Goal: Task Accomplishment & Management: Manage account settings

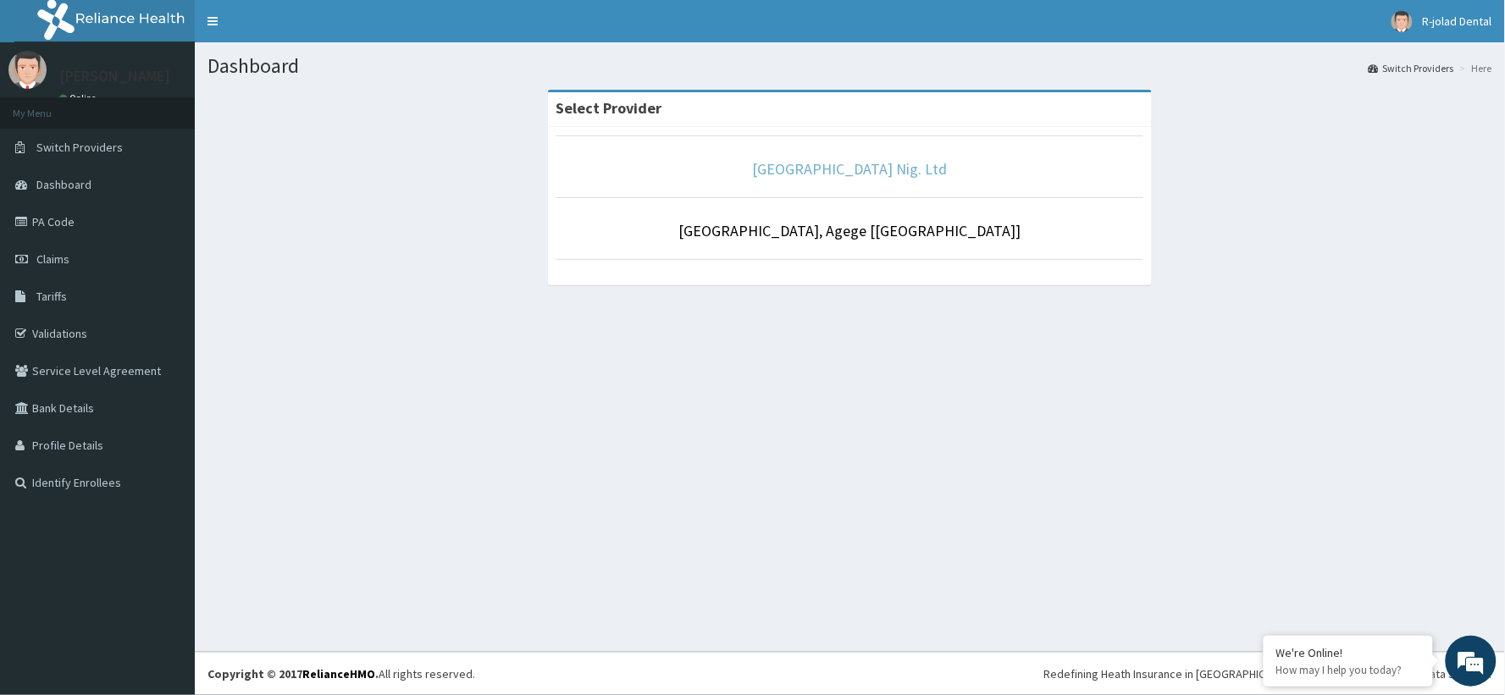
click at [868, 174] on link "[GEOGRAPHIC_DATA] Nig. Ltd" at bounding box center [850, 168] width 195 height 19
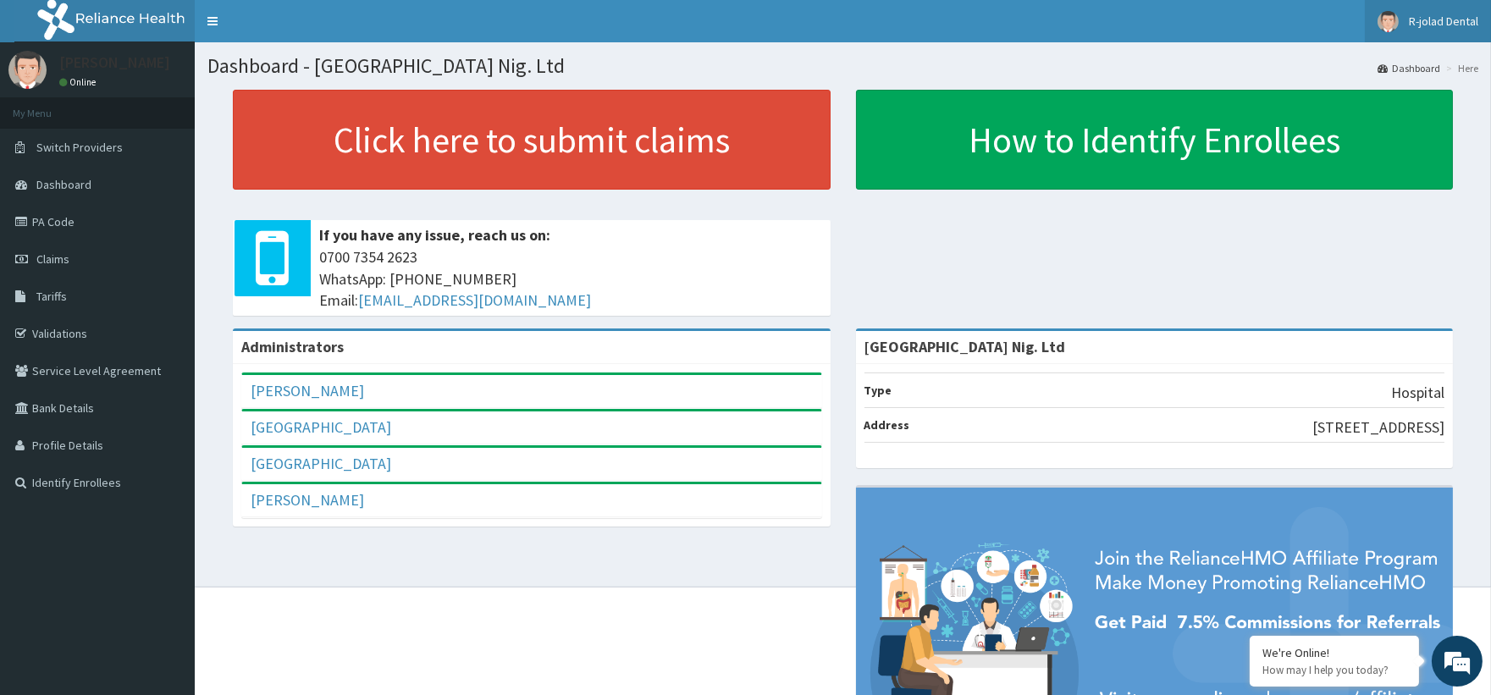
click at [1480, 18] on link "R-jolad Dental" at bounding box center [1428, 21] width 126 height 42
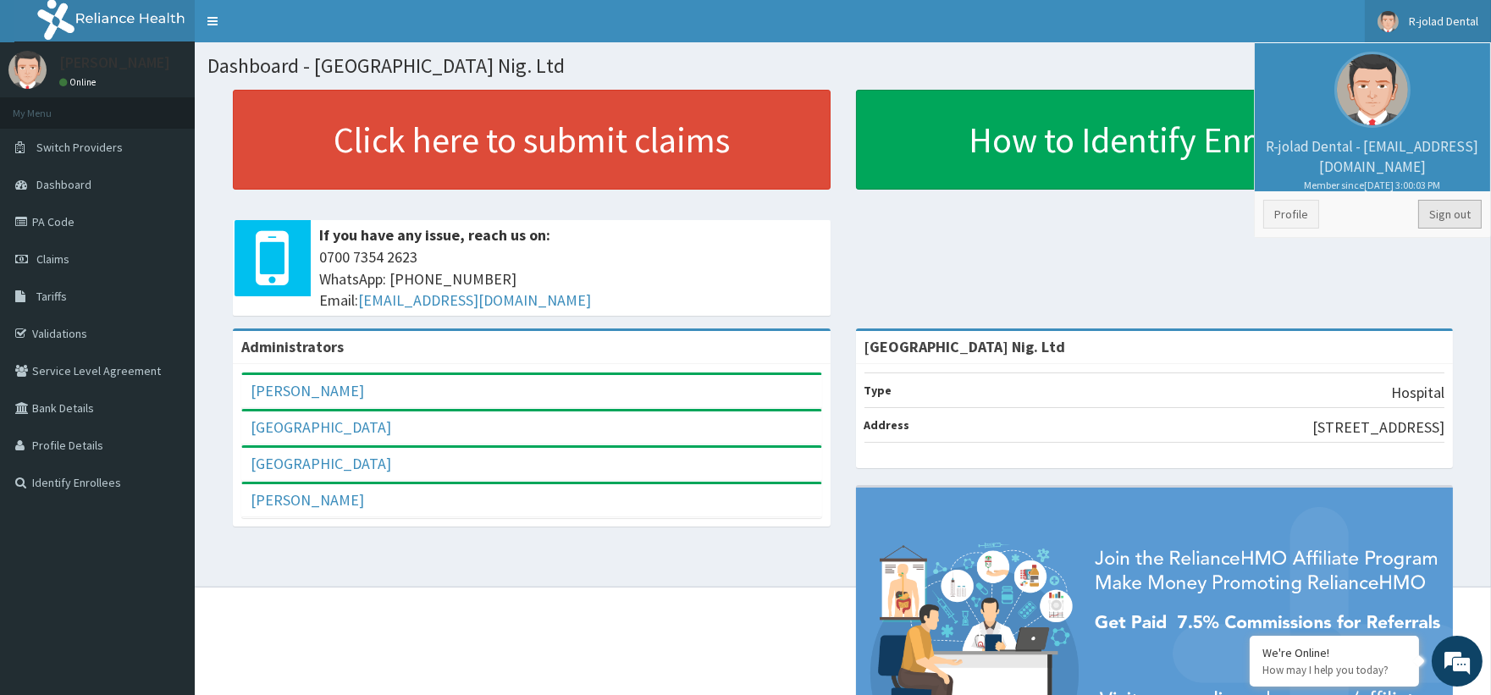
click at [1451, 218] on link "Sign out" at bounding box center [1451, 214] width 64 height 29
